Goal: Transaction & Acquisition: Purchase product/service

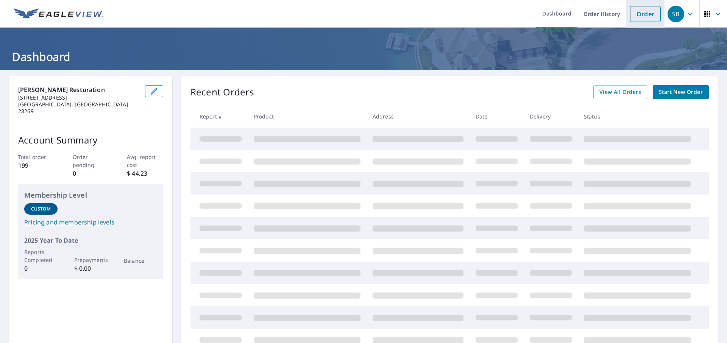
click at [642, 13] on link "Order" at bounding box center [645, 14] width 31 height 16
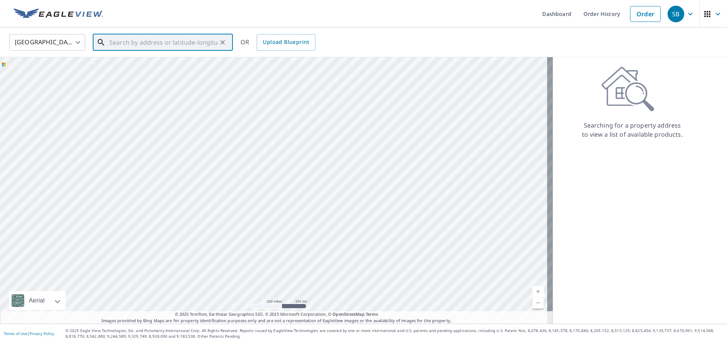
click at [130, 42] on input "text" at bounding box center [163, 42] width 108 height 21
click at [144, 63] on span "[STREET_ADDRESS][PERSON_NAME]" at bounding box center [167, 64] width 119 height 9
type input "[STREET_ADDRESS][PERSON_NAME]"
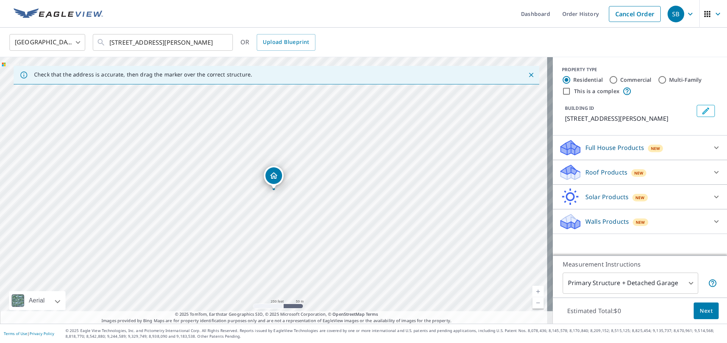
click at [610, 81] on input "Commercial" at bounding box center [613, 79] width 9 height 9
radio input "true"
type input "4"
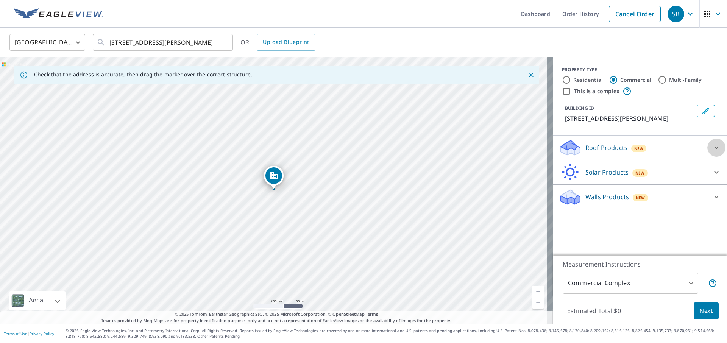
click at [712, 148] on icon at bounding box center [716, 147] width 9 height 9
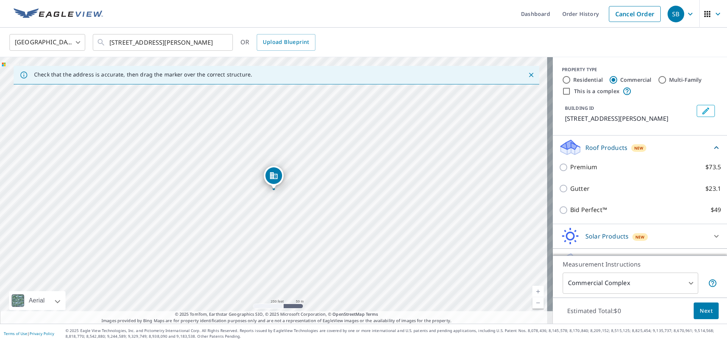
click at [714, 147] on icon at bounding box center [716, 147] width 5 height 3
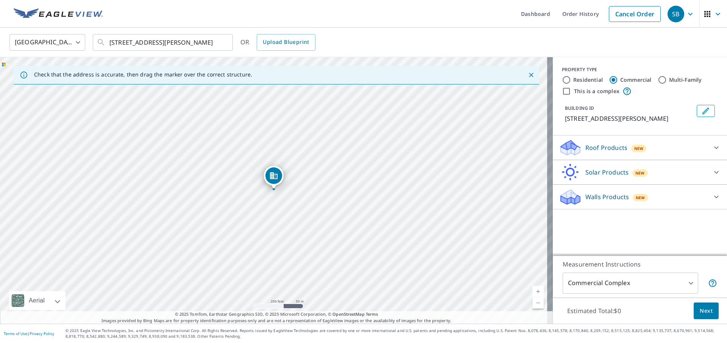
click at [686, 282] on body "SB SB Dashboard Order History Cancel Order SB [GEOGRAPHIC_DATA] [GEOGRAPHIC_DAT…" at bounding box center [363, 171] width 727 height 343
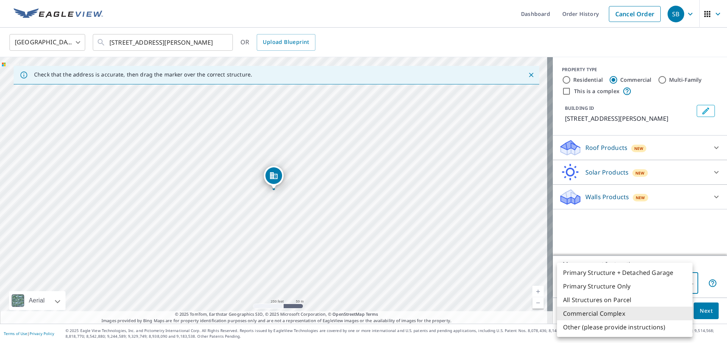
click at [617, 315] on li "Commercial Complex" at bounding box center [625, 314] width 136 height 14
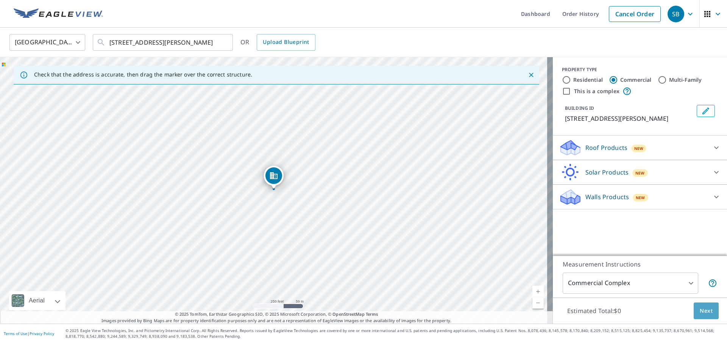
click at [703, 308] on span "Next" at bounding box center [706, 310] width 13 height 9
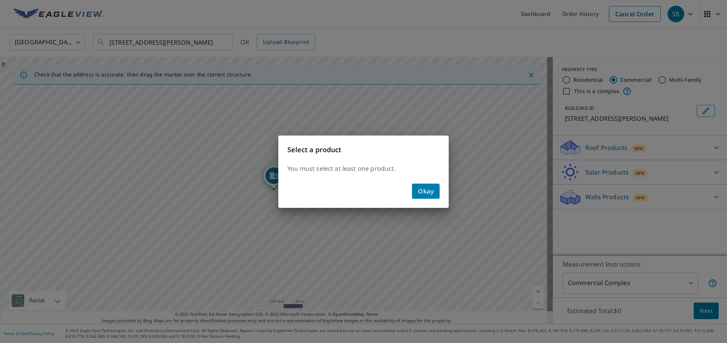
click at [426, 190] on span "Okay" at bounding box center [426, 191] width 16 height 11
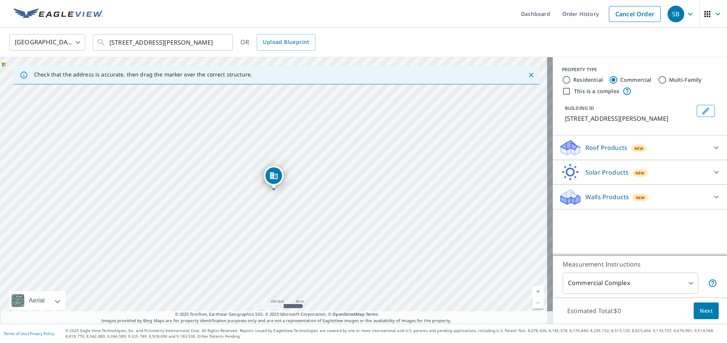
click at [603, 147] on p "Roof Products" at bounding box center [607, 147] width 42 height 9
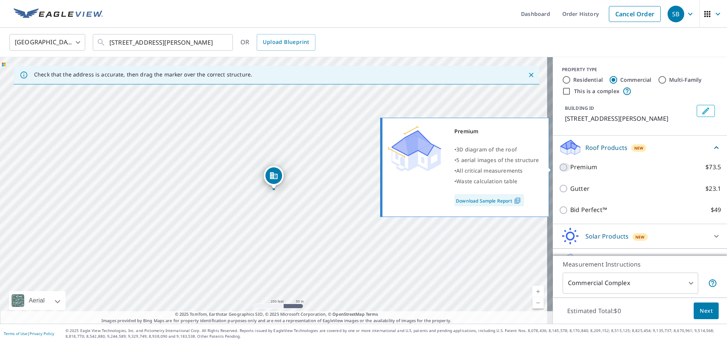
click at [559, 167] on input "Premium $73.5" at bounding box center [564, 167] width 11 height 9
checkbox input "true"
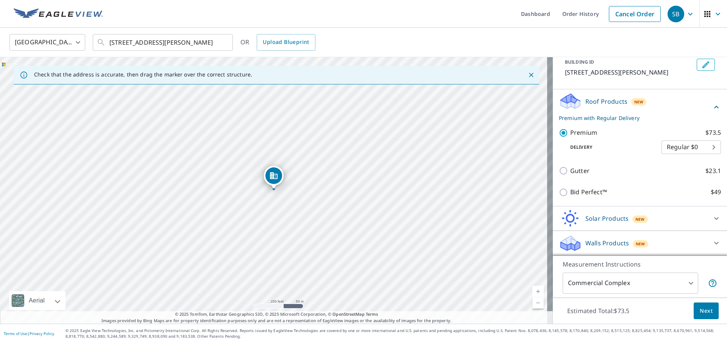
scroll to position [47, 0]
click at [704, 312] on span "Next" at bounding box center [706, 310] width 13 height 9
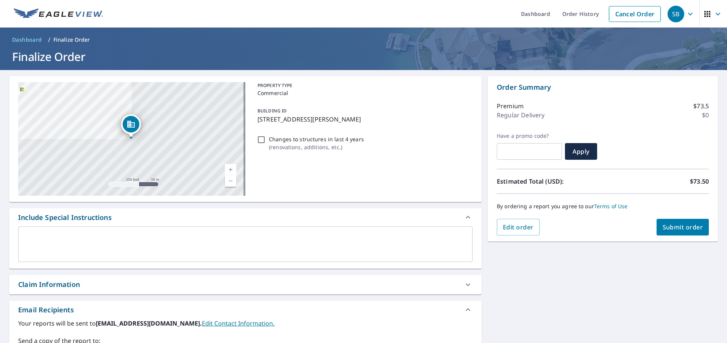
click at [52, 234] on textarea at bounding box center [245, 245] width 444 height 22
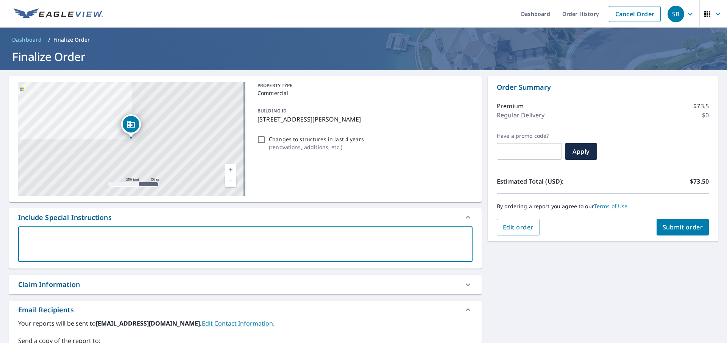
type textarea "N"
type textarea "x"
type textarea "Ne"
type textarea "x"
type textarea "Nee"
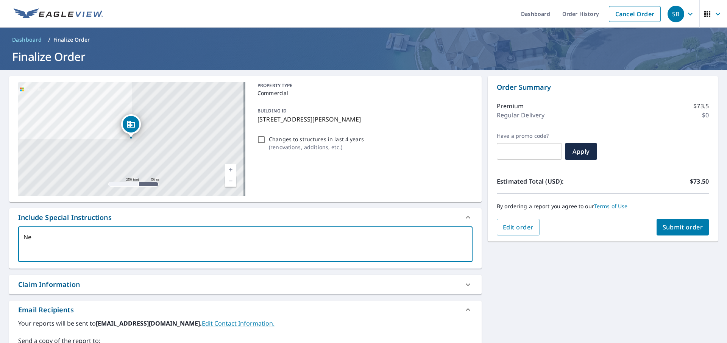
type textarea "x"
type textarea "Need"
type textarea "x"
type textarea "Need"
type textarea "x"
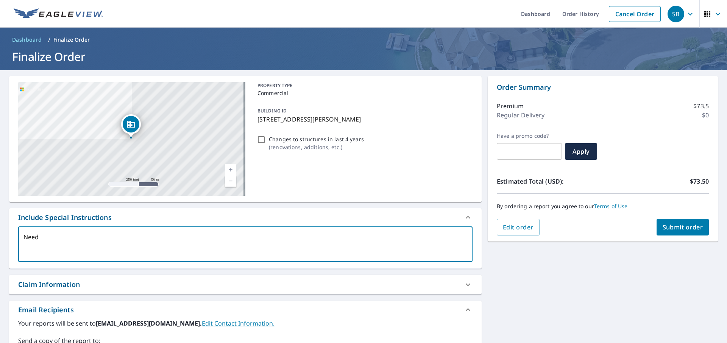
type textarea "Need r"
type textarea "x"
type textarea "Need ro"
type textarea "x"
type textarea "Need roo"
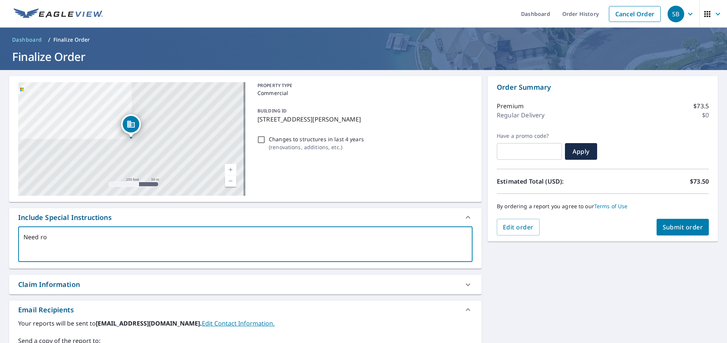
type textarea "x"
type textarea "Need roof"
type textarea "x"
type textarea "Need roof"
type textarea "x"
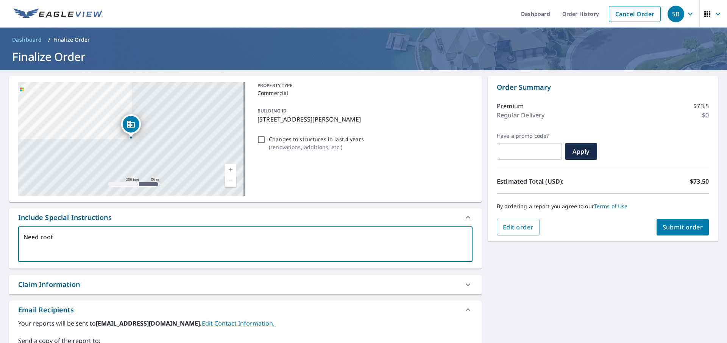
type textarea "Need roof m"
type textarea "x"
type textarea "Need roof me"
type textarea "x"
type textarea "Need roof mea"
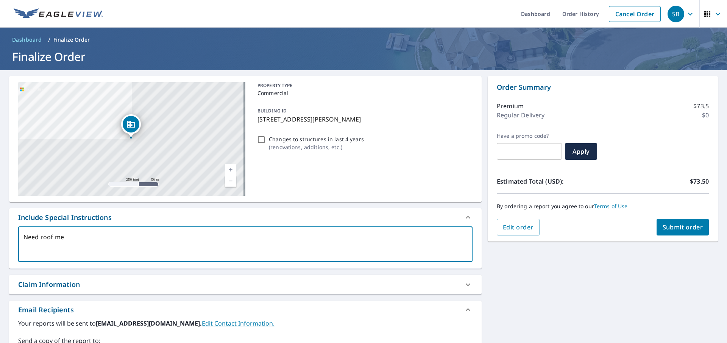
type textarea "x"
type textarea "Need roof meas"
type textarea "x"
type textarea "Need roof measu"
type textarea "x"
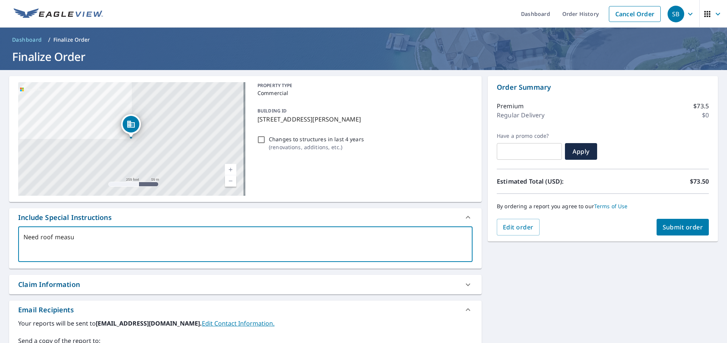
type textarea "Need roof measur"
type textarea "x"
type textarea "Need roof measurew"
type textarea "x"
type textarea "Need roof measurewm"
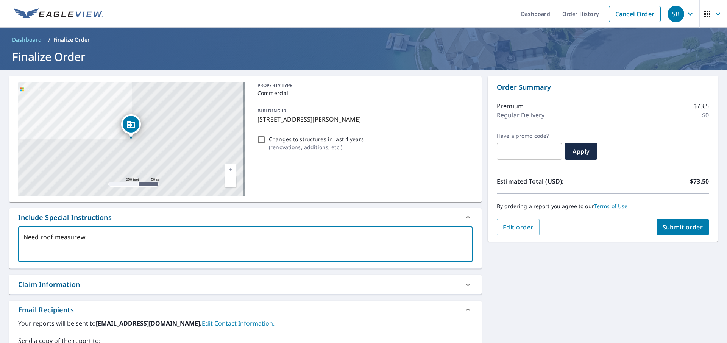
type textarea "x"
type textarea "Need roof measurew"
type textarea "x"
type textarea "Need roof measure"
type textarea "x"
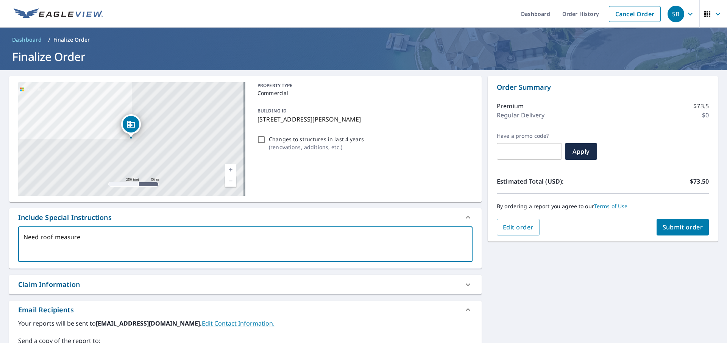
type textarea "Need roof measurem"
type textarea "x"
type textarea "Need roof measureme"
type textarea "x"
type textarea "Need roof measuremen"
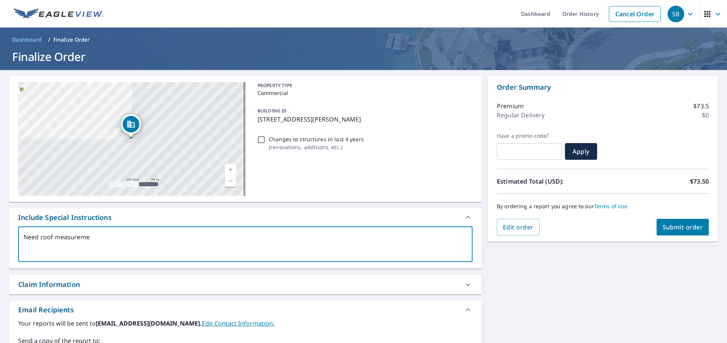
type textarea "x"
type textarea "Need roof measurement"
type textarea "x"
type textarea "Need roof measurements"
type textarea "x"
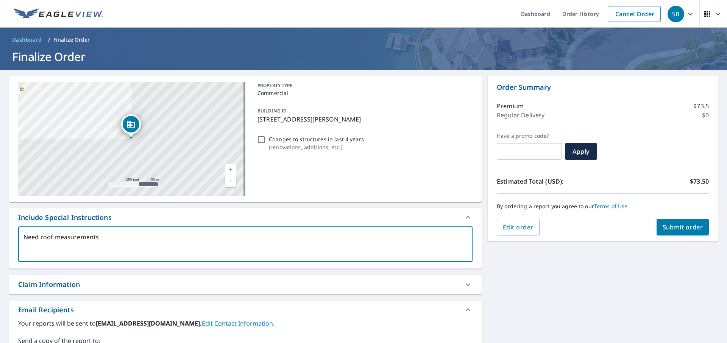
type textarea "Need roof measurements"
type textarea "x"
type textarea "Need roof measurements f"
type textarea "x"
type textarea "Need roof measurements fo"
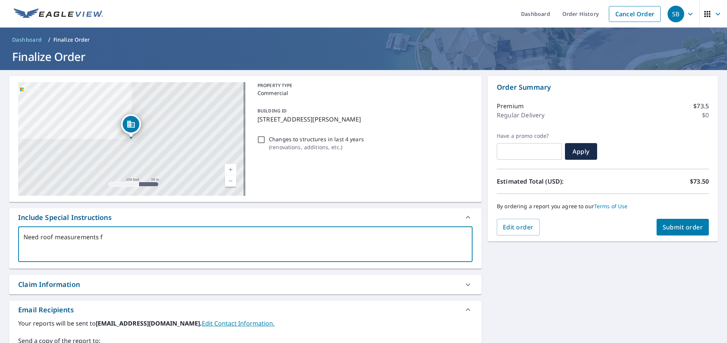
type textarea "x"
type textarea "Need roof measurements for"
type textarea "x"
type textarea "Need roof measurements for"
type textarea "x"
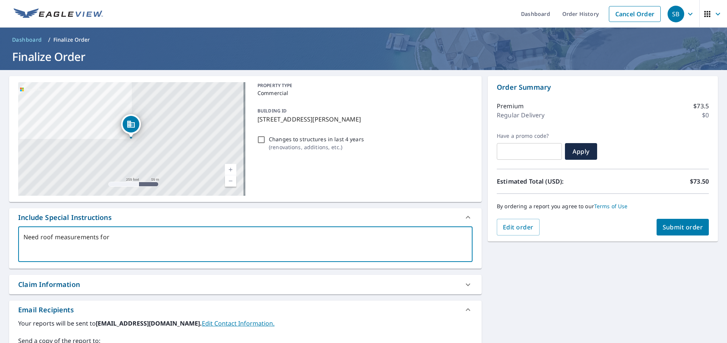
type textarea "Need roof measurements for t"
type textarea "x"
type textarea "Need roof measurements for th"
type textarea "x"
type textarea "Need roof measurements for thi"
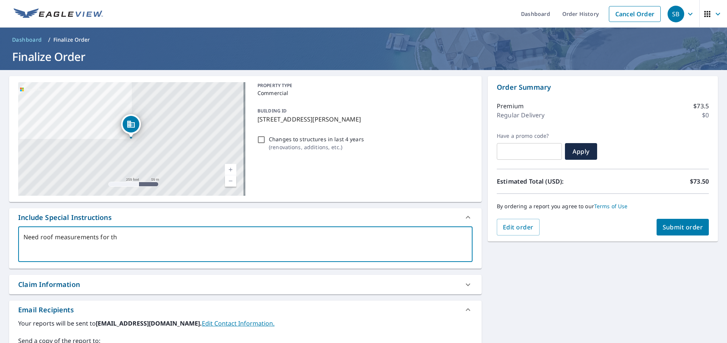
type textarea "x"
type textarea "Need roof measurements for this"
type textarea "x"
type textarea "Need roof measurements for this"
type textarea "x"
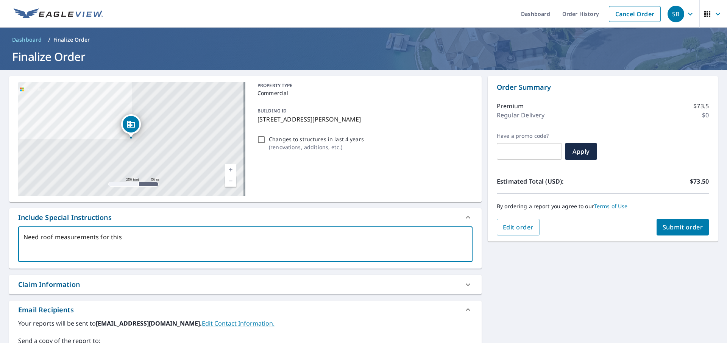
type textarea "Need roof measurements for this c"
type textarea "x"
type textarea "Need roof measurements for this ch"
type textarea "x"
type textarea "Need roof measurements for this chu"
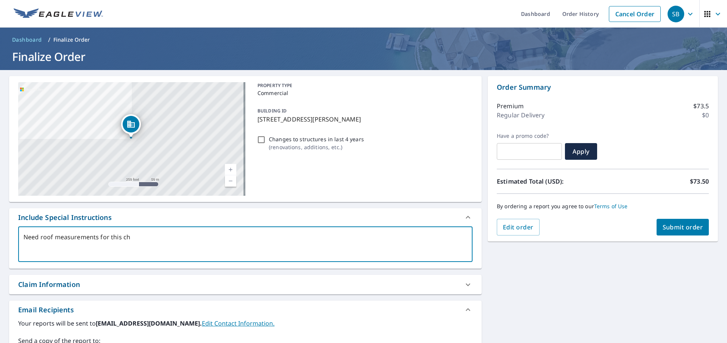
type textarea "x"
type textarea "Need roof measurements for this chur"
type textarea "x"
type textarea "Need roof measurements for this churc"
type textarea "x"
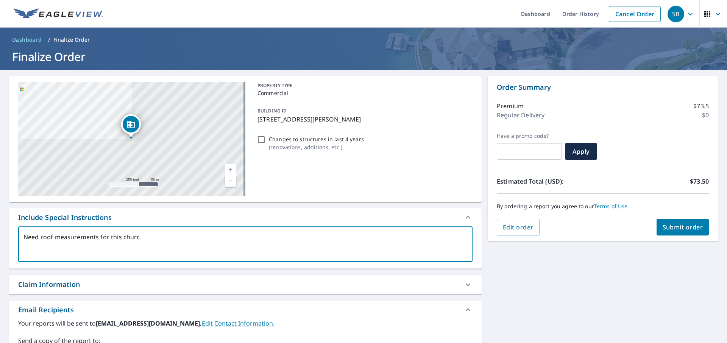
type textarea "Need roof measurements for this [DEMOGRAPHIC_DATA]"
type textarea "x"
type textarea "Need roof measurements for this [DEMOGRAPHIC_DATA]."
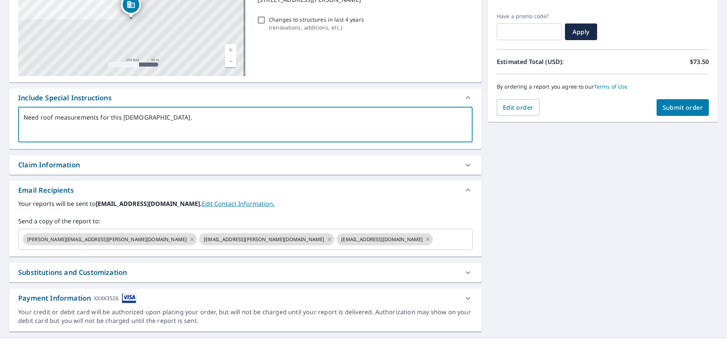
scroll to position [134, 0]
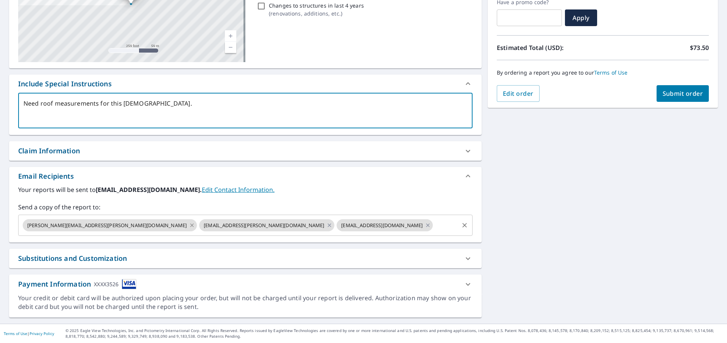
click at [189, 226] on icon at bounding box center [192, 225] width 6 height 8
click at [150, 224] on icon at bounding box center [153, 225] width 6 height 8
type textarea "x"
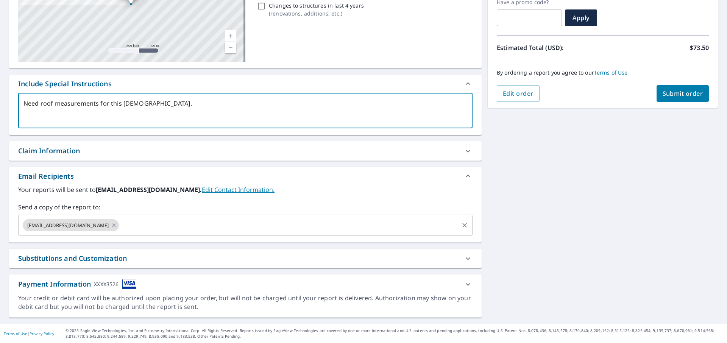
type textarea "Need roof measurements for this [DEMOGRAPHIC_DATA]."
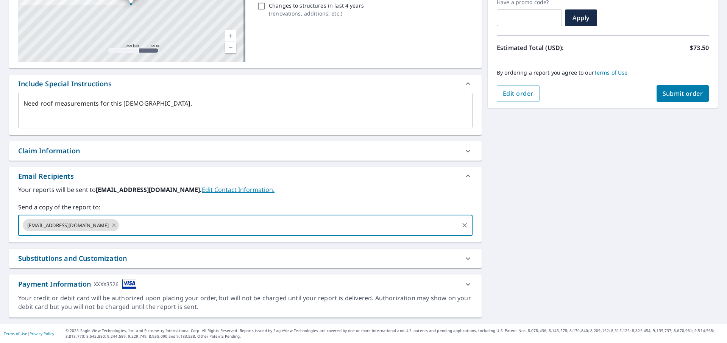
type textarea "x"
click at [120, 225] on input "text" at bounding box center [289, 225] width 338 height 14
type input "[PERSON_NAME][EMAIL_ADDRESS][PERSON_NAME][DOMAIN_NAME]"
type textarea "x"
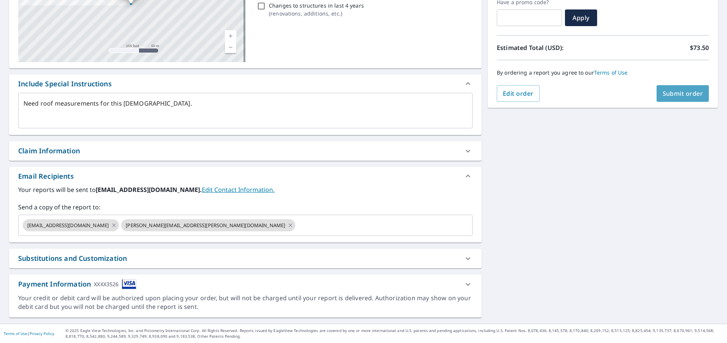
click at [669, 95] on span "Submit order" at bounding box center [683, 93] width 41 height 8
type textarea "x"
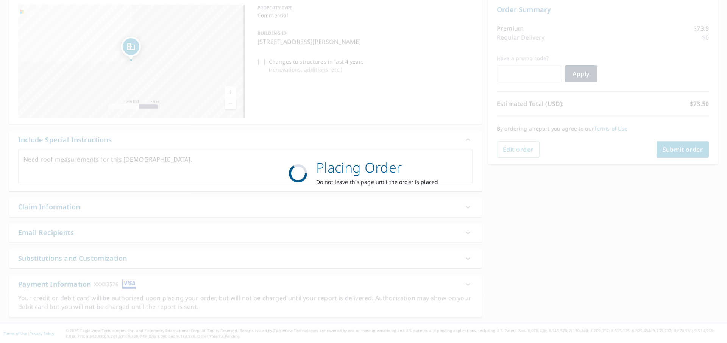
scroll to position [0, 0]
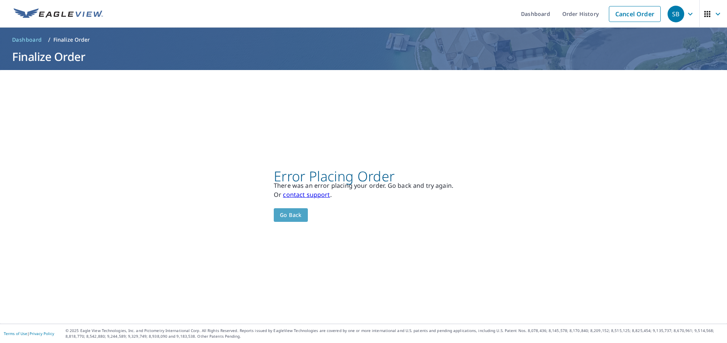
click at [292, 214] on span "Go back" at bounding box center [291, 215] width 22 height 9
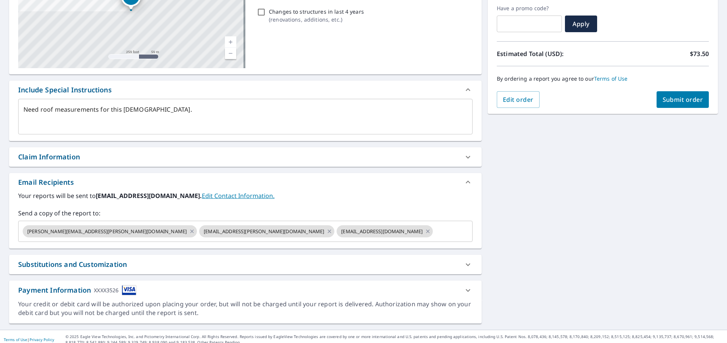
scroll to position [134, 0]
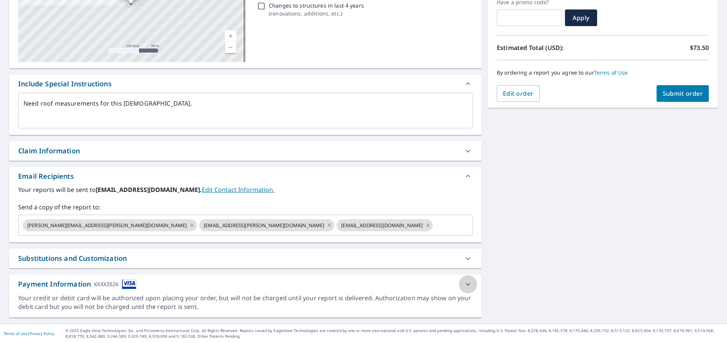
click at [465, 284] on icon at bounding box center [468, 284] width 9 height 9
click at [328, 226] on icon at bounding box center [329, 224] width 3 height 3
click at [189, 228] on icon at bounding box center [192, 225] width 6 height 8
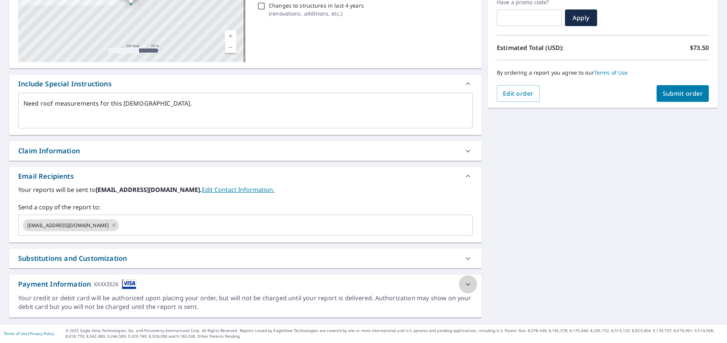
click at [466, 286] on icon at bounding box center [468, 284] width 9 height 9
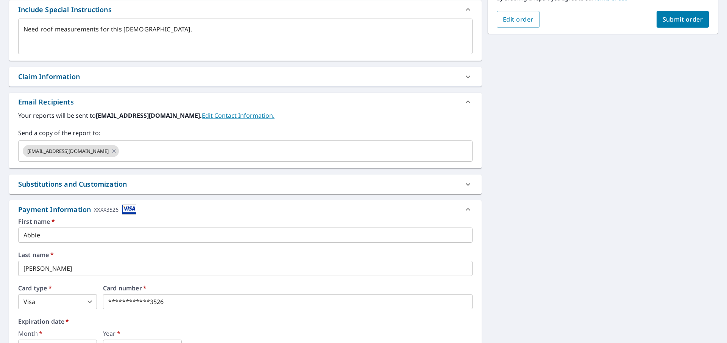
scroll to position [205, 0]
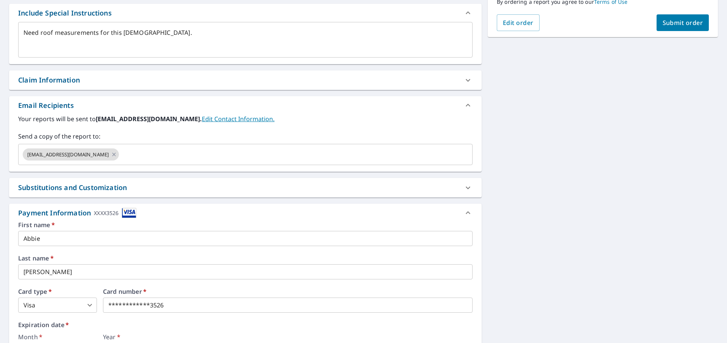
click at [465, 188] on icon at bounding box center [468, 187] width 9 height 9
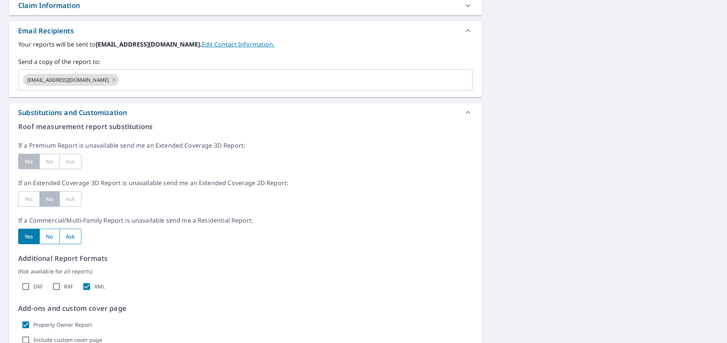
scroll to position [283, 0]
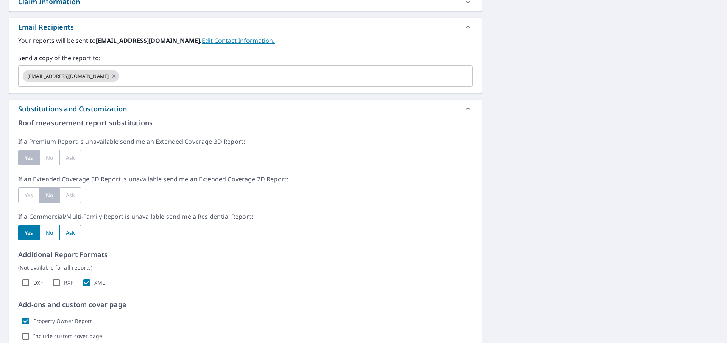
click at [33, 195] on div "Yes" at bounding box center [28, 195] width 21 height 16
click at [34, 156] on div "Yes" at bounding box center [28, 158] width 21 height 16
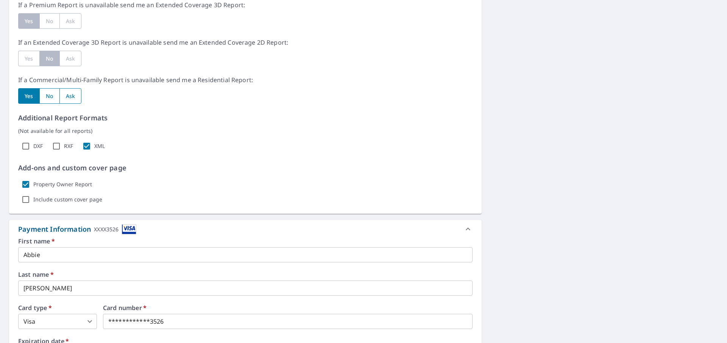
scroll to position [532, 0]
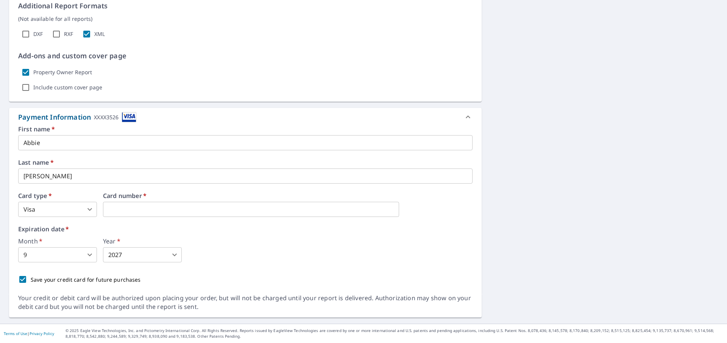
click at [174, 256] on body "SB SB Dashboard Order History Cancel Order SB Dashboard / Finalize Order Finali…" at bounding box center [363, 171] width 727 height 343
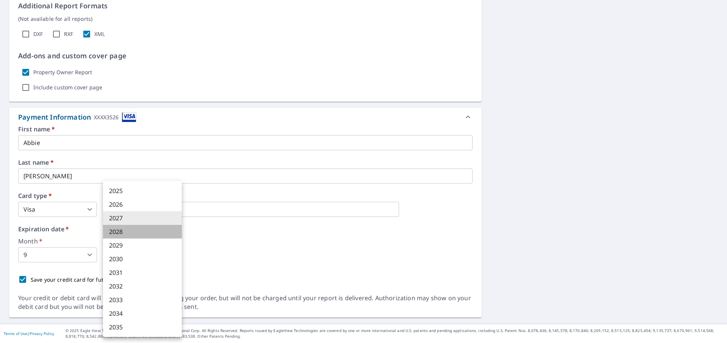
click at [122, 232] on li "2028" at bounding box center [142, 232] width 79 height 14
type textarea "x"
type input "2028"
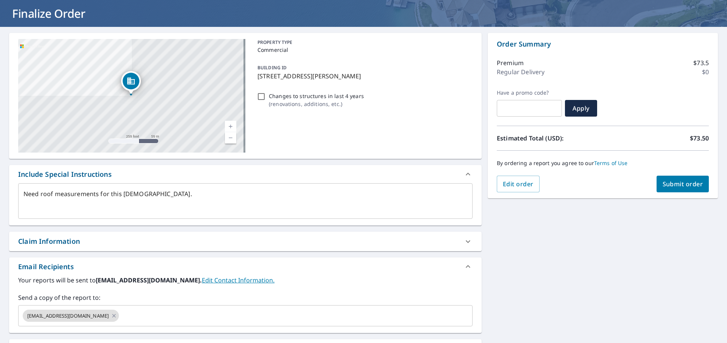
scroll to position [0, 0]
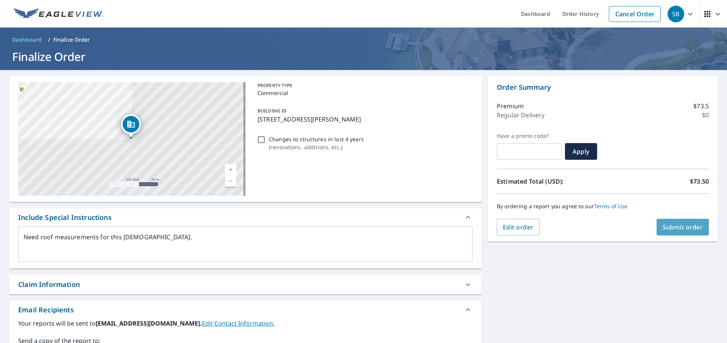
click at [677, 228] on span "Submit order" at bounding box center [683, 227] width 41 height 8
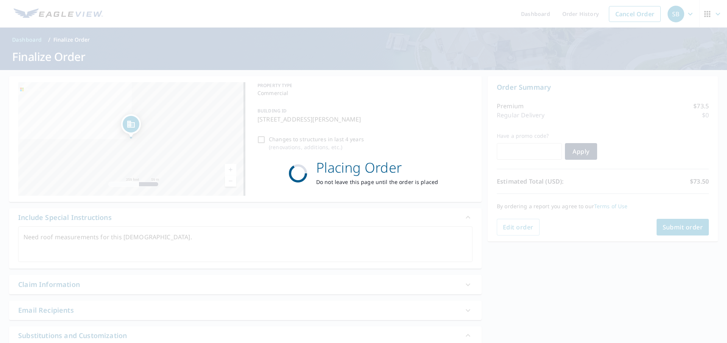
type textarea "x"
